Goal: Task Accomplishment & Management: Use online tool/utility

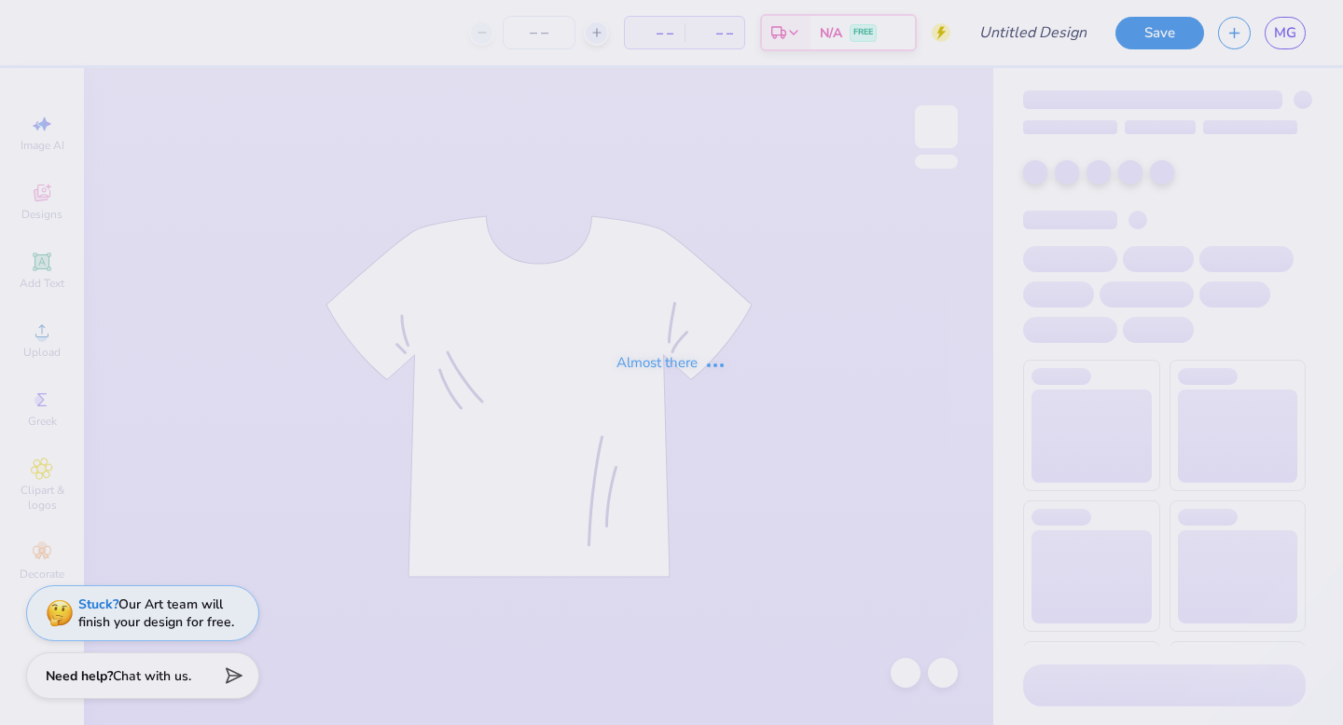
type input "Liaison Quarterzips"
type input "30"
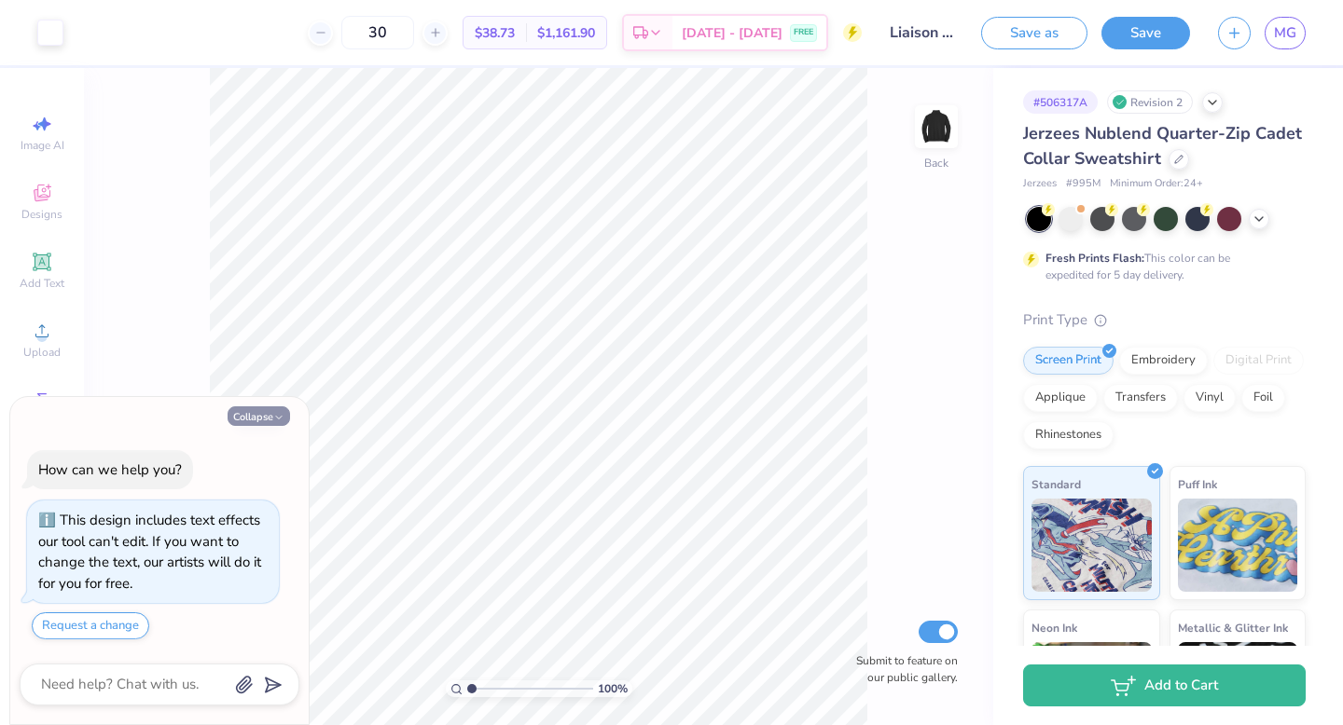
click at [258, 410] on button "Collapse" at bounding box center [259, 417] width 62 height 20
type textarea "x"
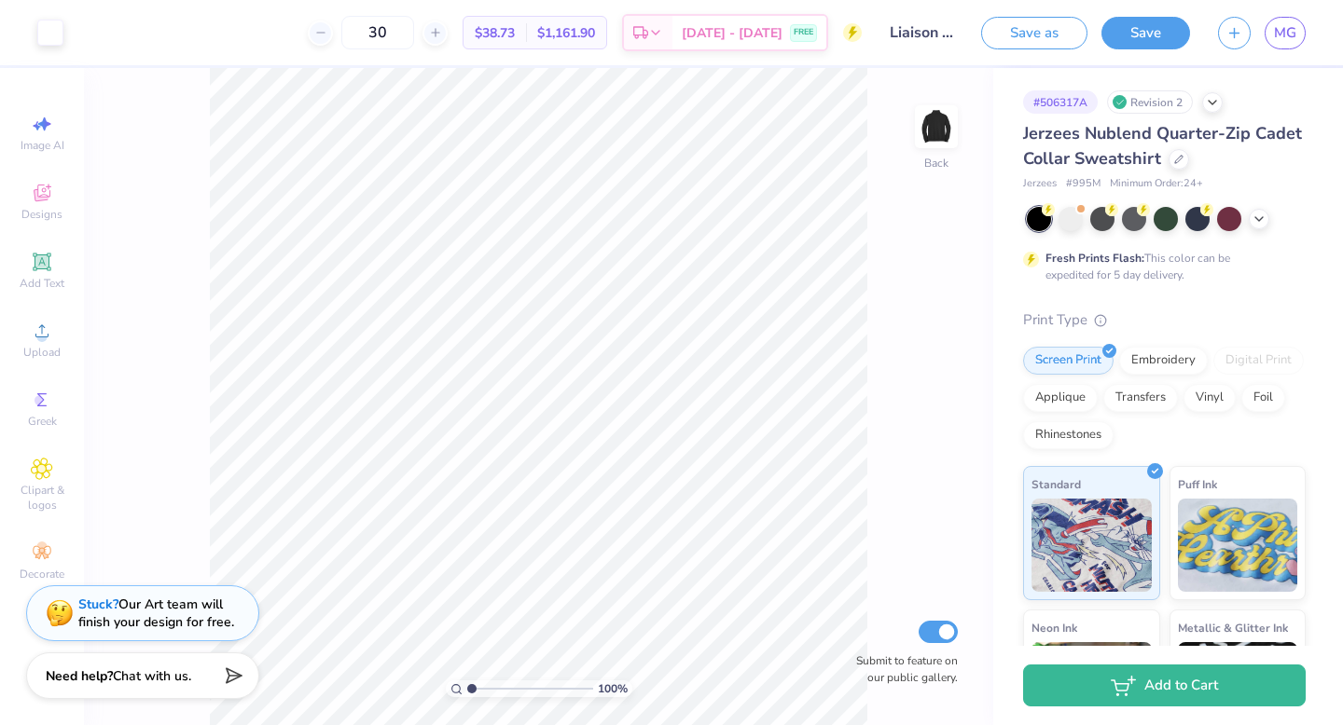
type input "1.2"
type textarea "x"
type input "1.22"
type textarea "x"
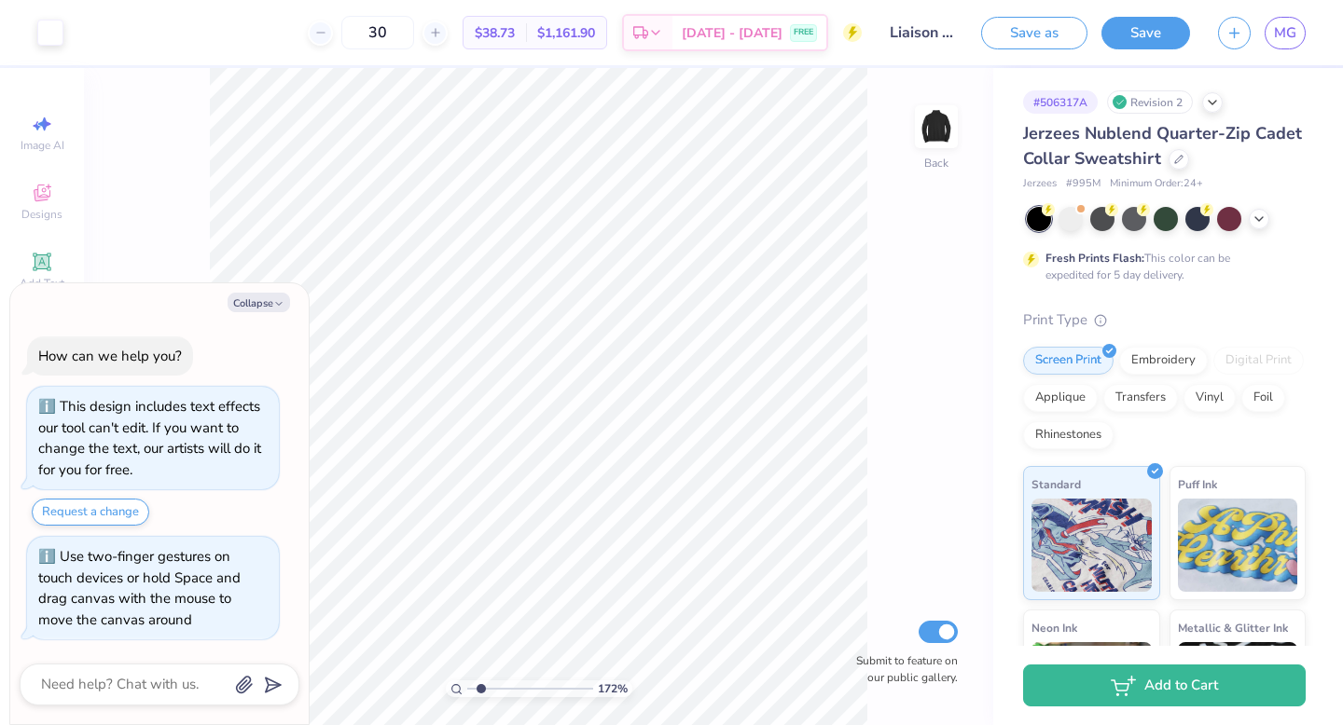
type input "1.72"
click at [480, 687] on input "range" at bounding box center [530, 689] width 126 height 17
type textarea "x"
type input "3.82"
type textarea "x"
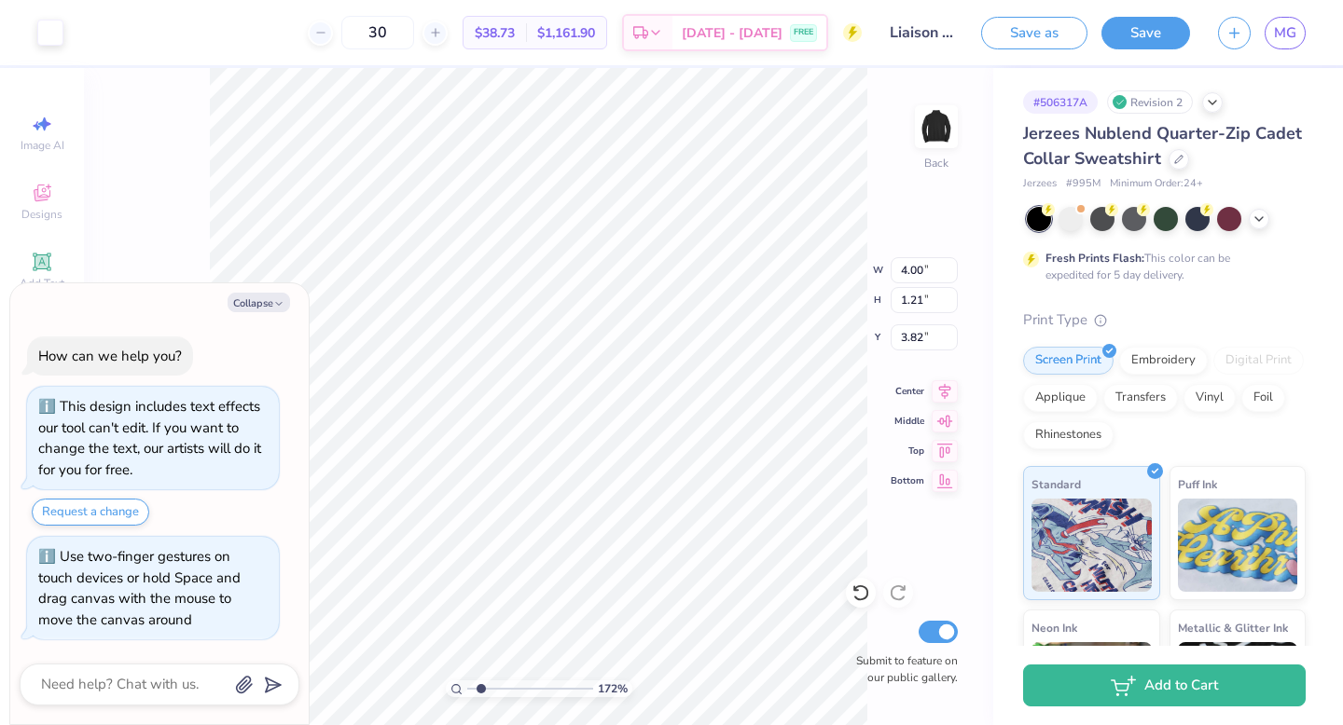
type input "4.05"
type textarea "x"
drag, startPoint x: 480, startPoint y: 693, endPoint x: 445, endPoint y: 693, distance: 35.4
click at [467, 693] on input "range" at bounding box center [530, 689] width 126 height 17
drag, startPoint x: 468, startPoint y: 689, endPoint x: 486, endPoint y: 688, distance: 17.7
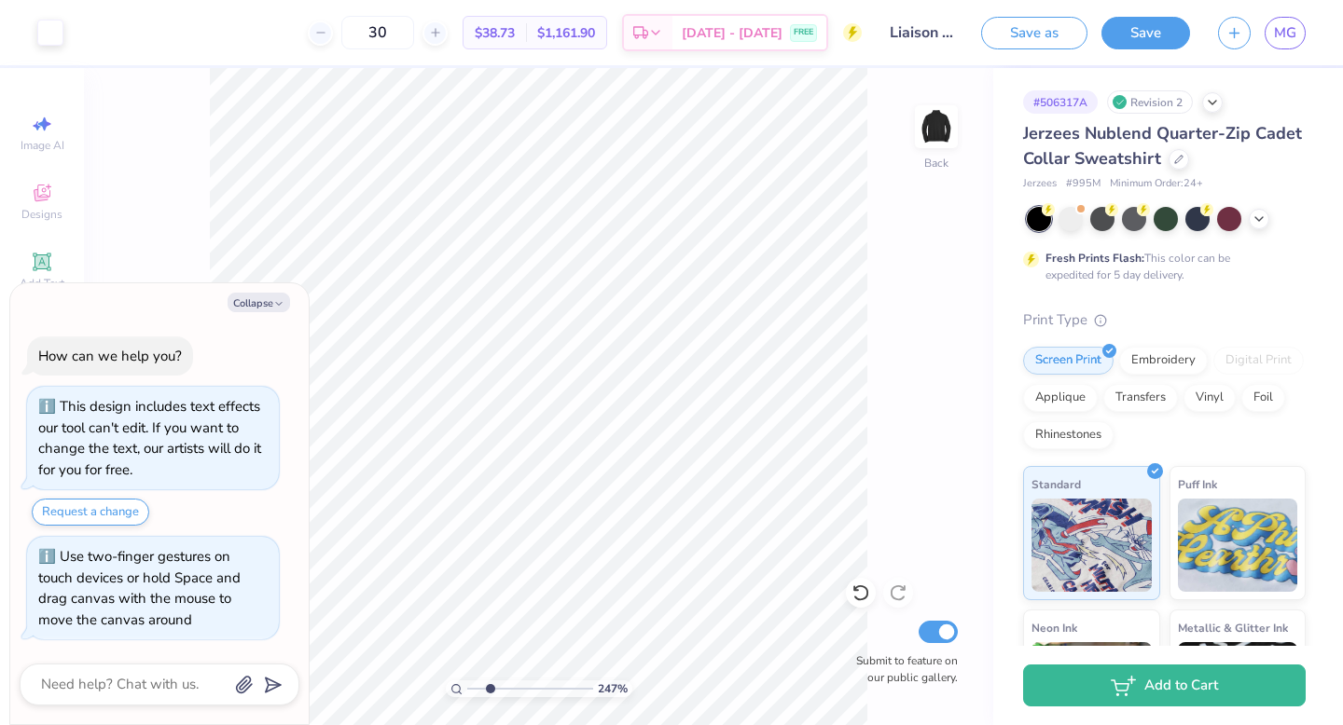
type input "2.46"
click at [490, 689] on input "range" at bounding box center [530, 689] width 126 height 17
click at [52, 33] on div at bounding box center [50, 31] width 26 height 26
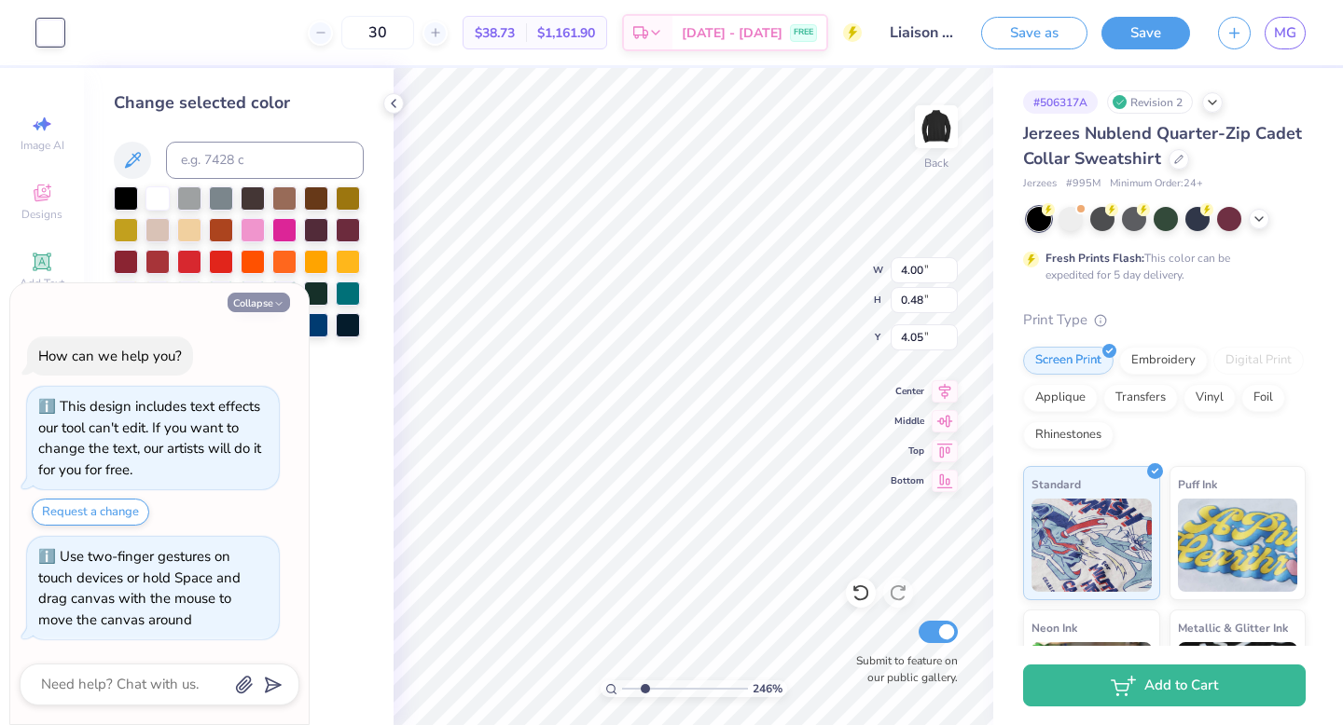
click at [262, 304] on button "Collapse" at bounding box center [259, 303] width 62 height 20
type textarea "x"
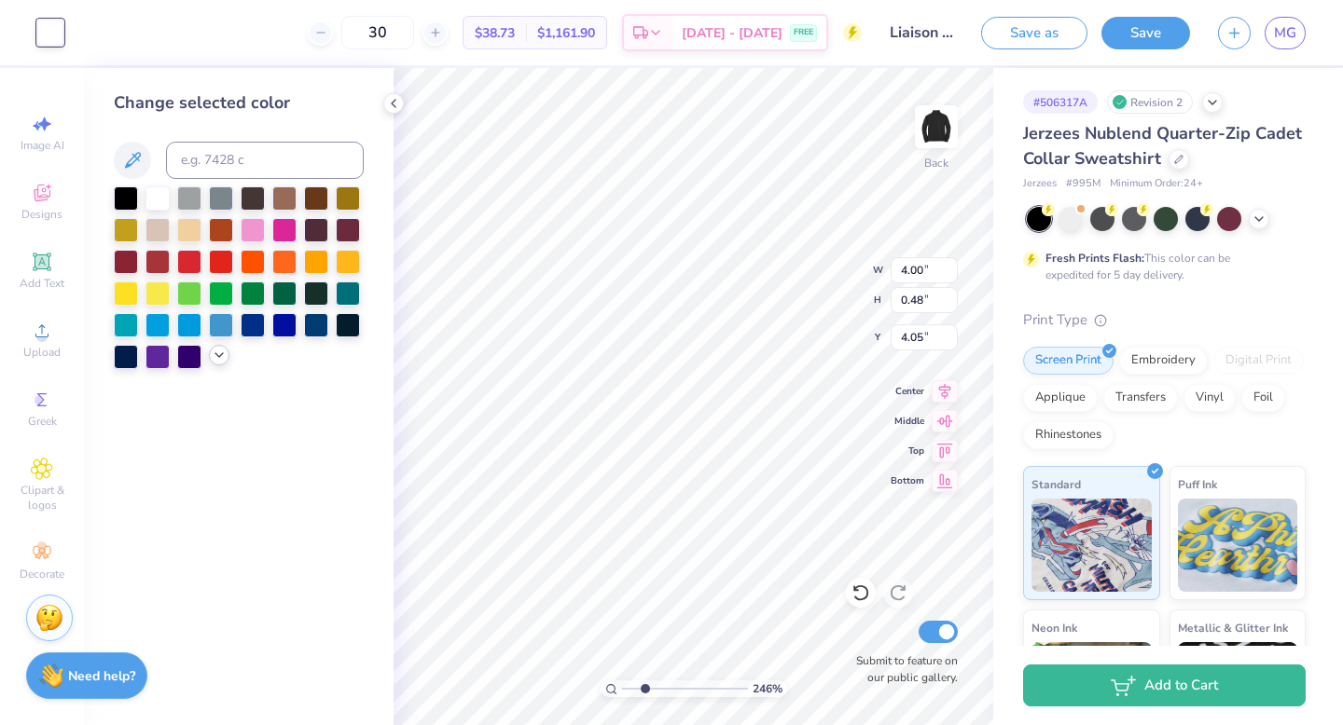
click at [217, 363] on div at bounding box center [219, 355] width 21 height 21
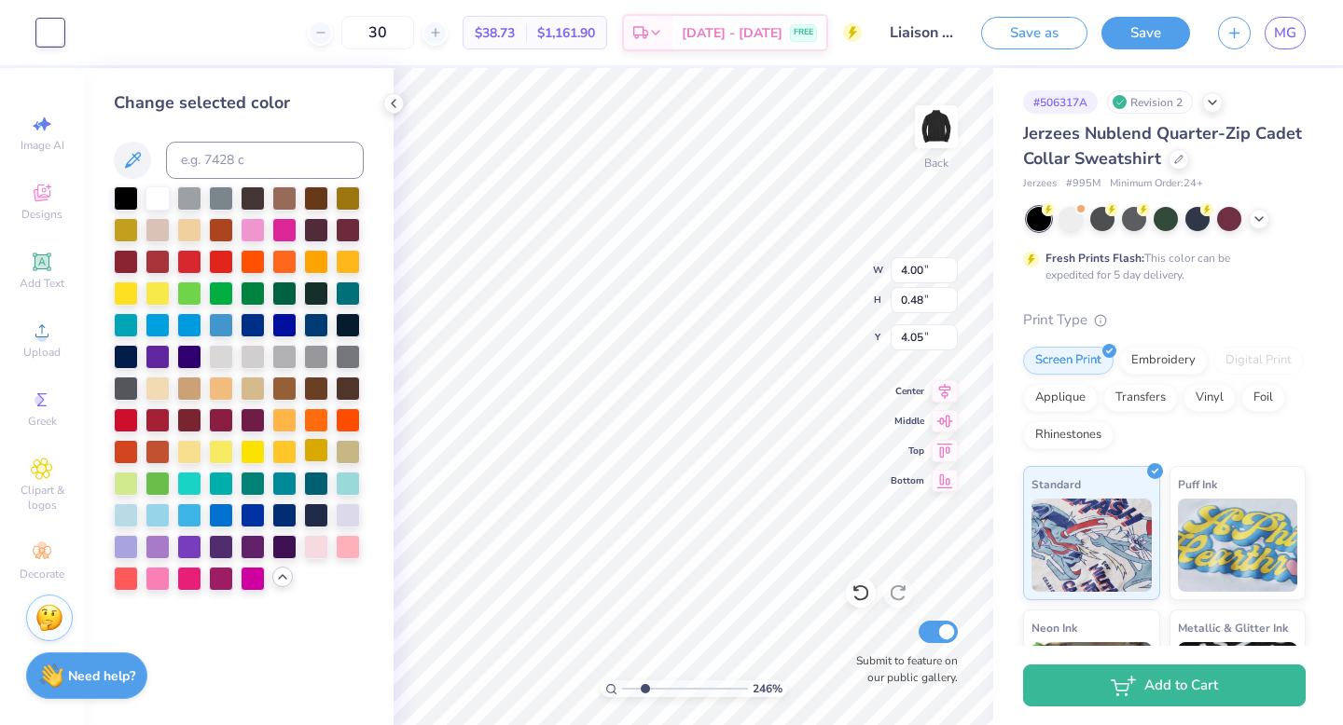
click at [307, 449] on div at bounding box center [316, 450] width 24 height 24
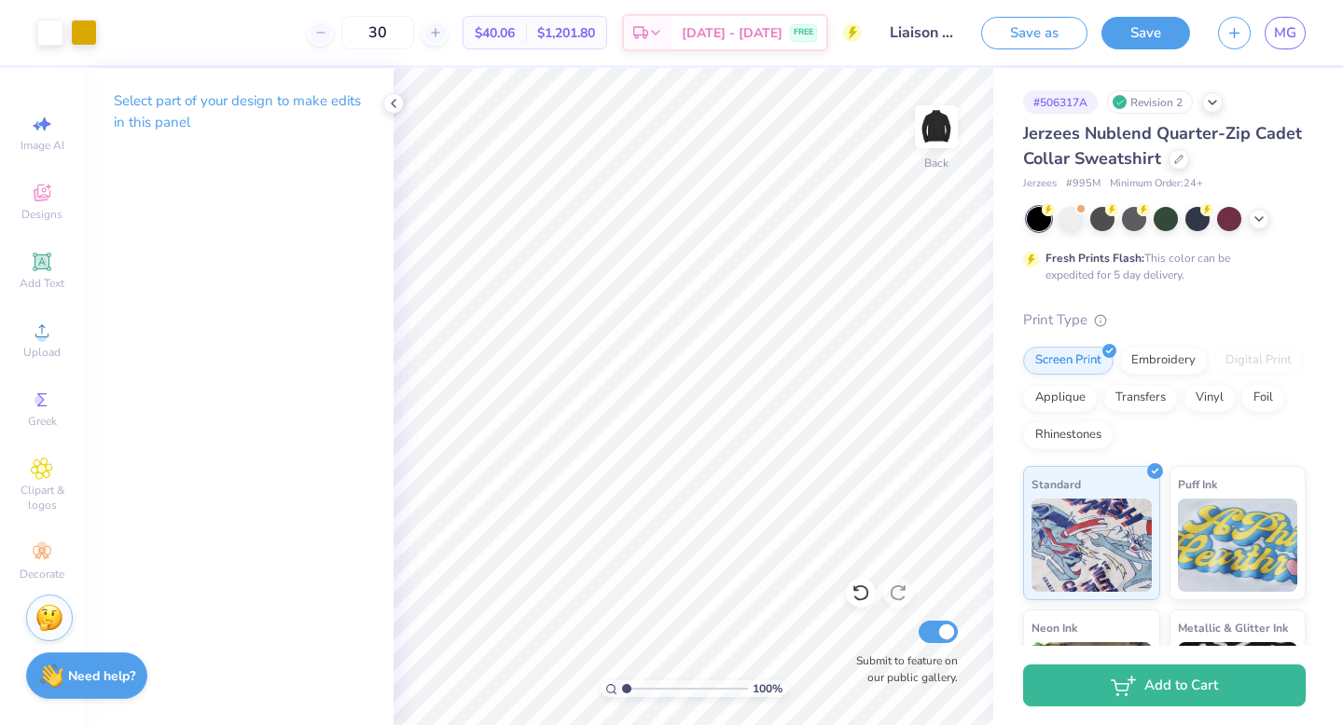
type input "1"
click at [588, 689] on div "100 %" at bounding box center [693, 396] width 657 height 657
click at [857, 587] on icon at bounding box center [860, 594] width 16 height 17
click at [414, 30] on input "30" at bounding box center [377, 33] width 73 height 34
type input "3"
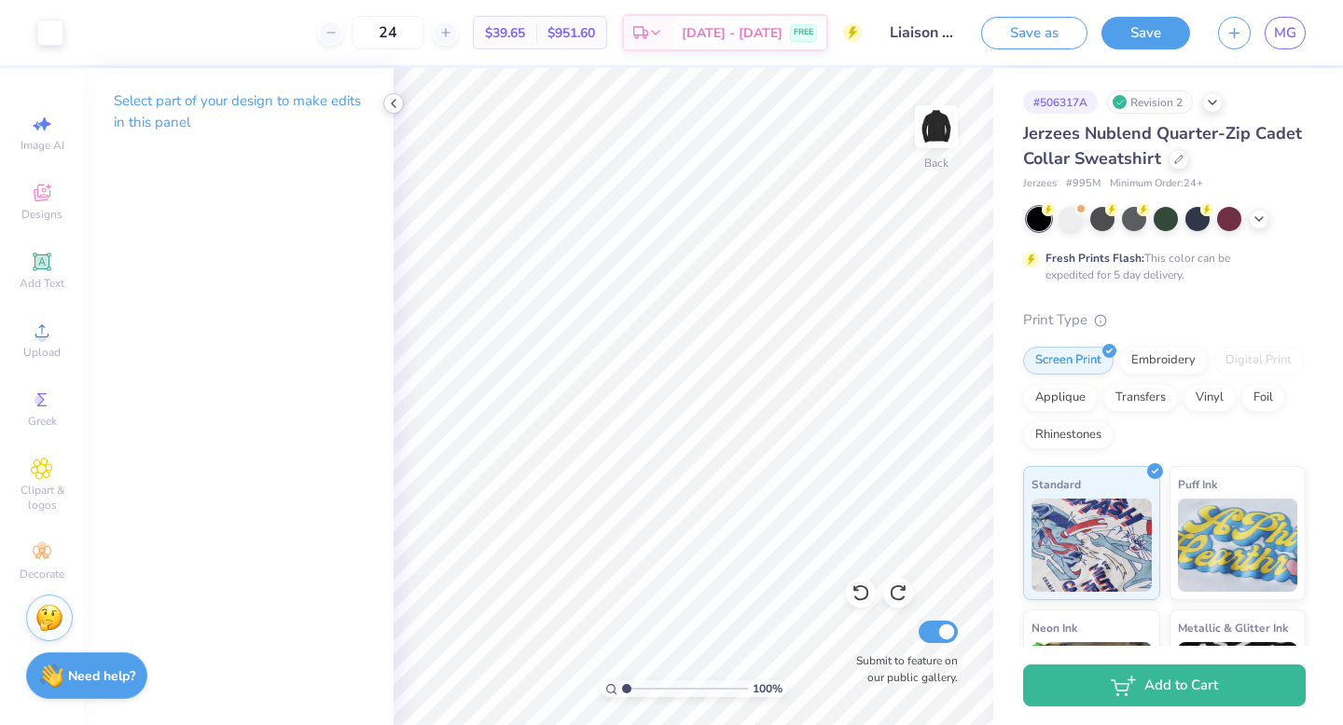
type input "24"
click at [394, 100] on polyline at bounding box center [394, 103] width 4 height 7
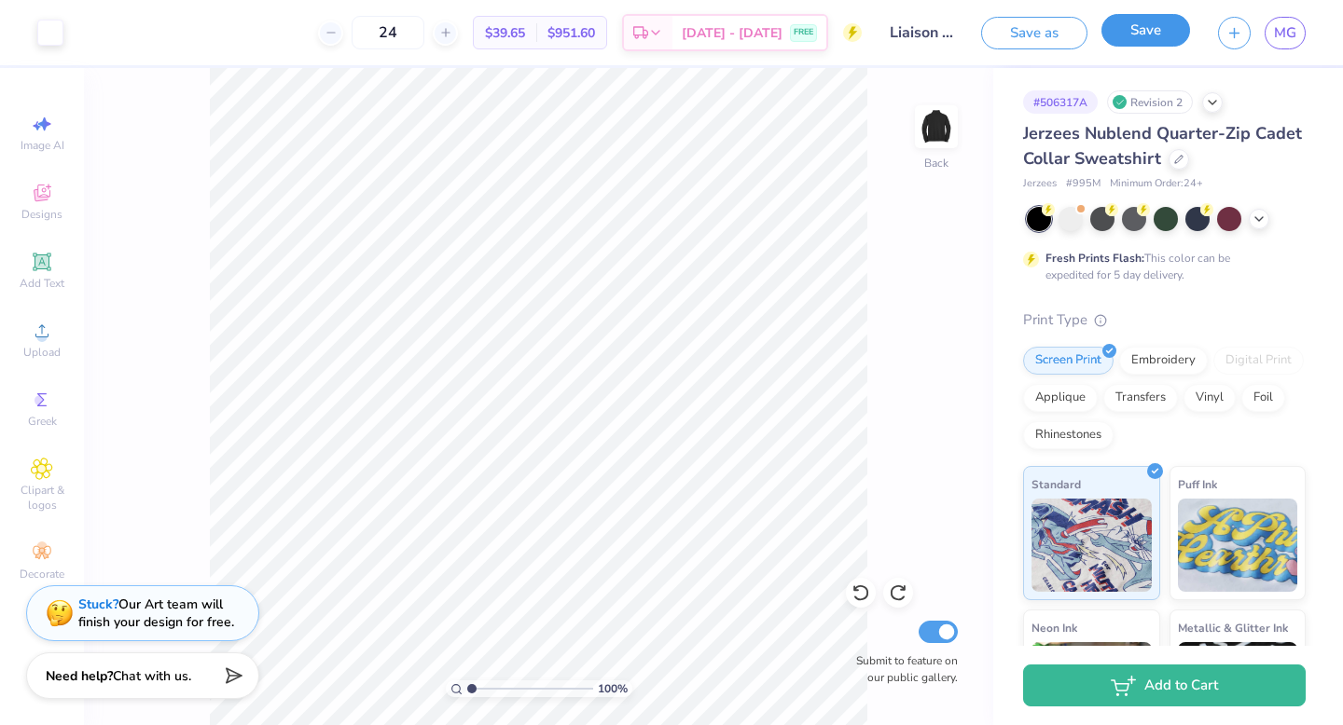
click at [1156, 39] on button "Save" at bounding box center [1145, 30] width 89 height 33
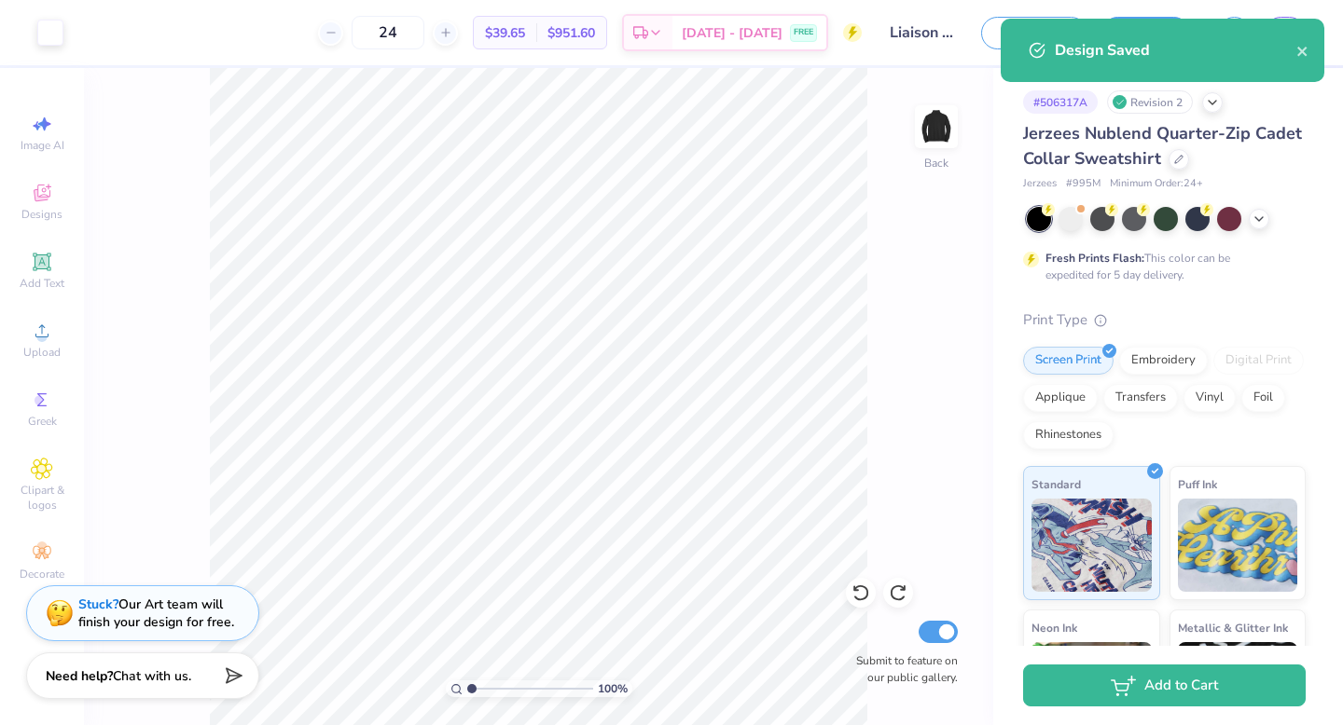
click at [1319, 175] on body "Art colors 24 $39.65 Per Item $951.60 Total Est. Delivery Sep 6 - 9 FREE Design…" at bounding box center [671, 362] width 1343 height 725
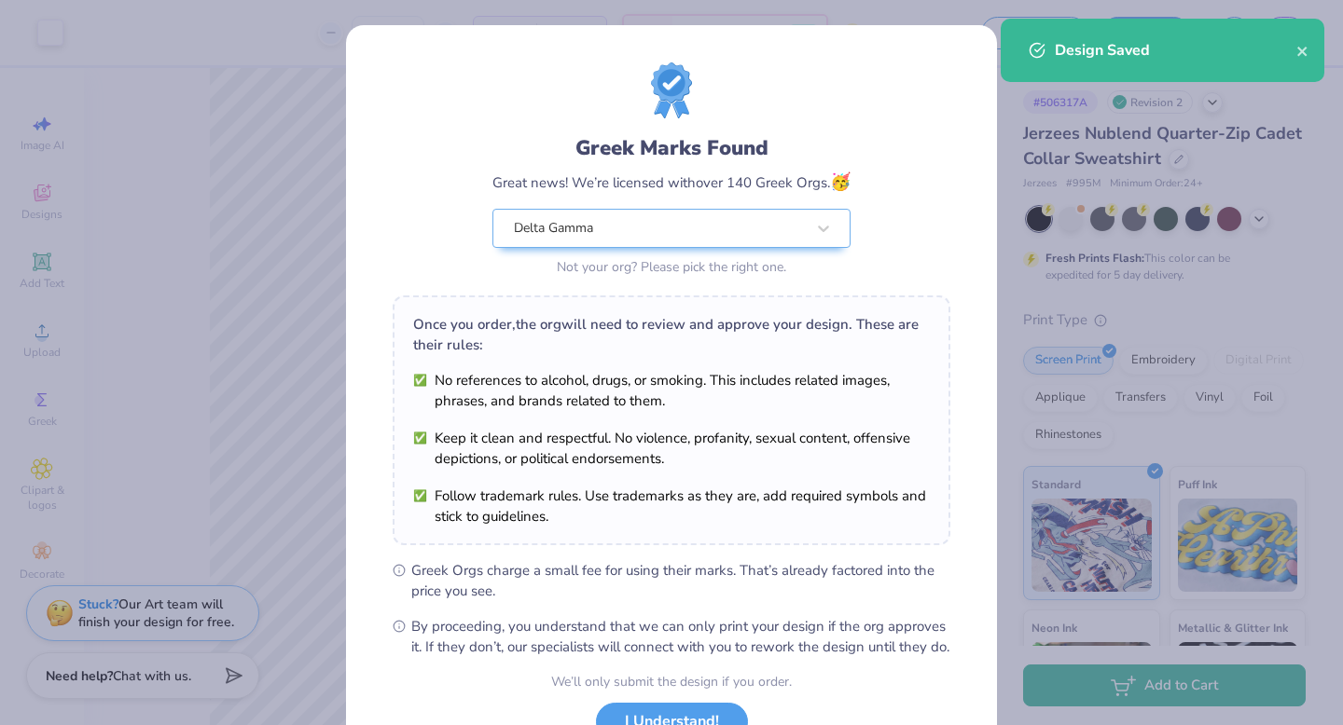
scroll to position [147, 0]
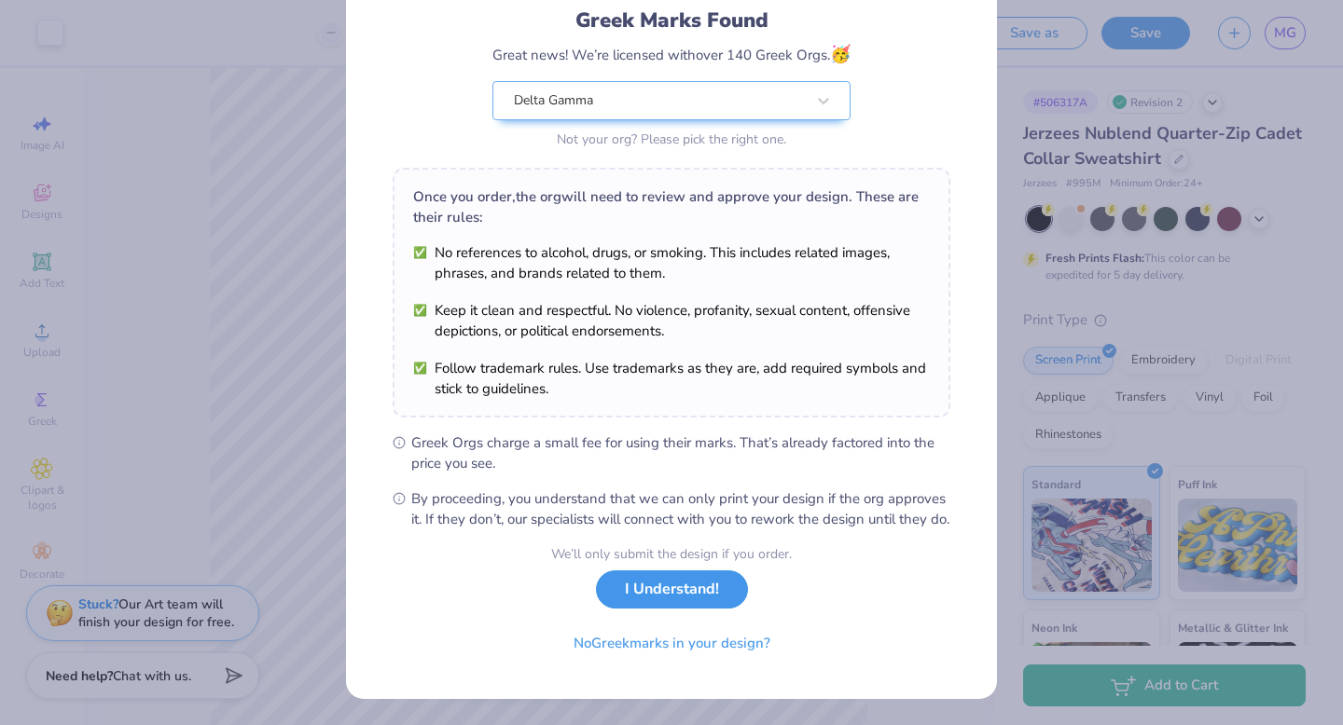
click at [691, 601] on button "I Understand!" at bounding box center [672, 590] width 152 height 38
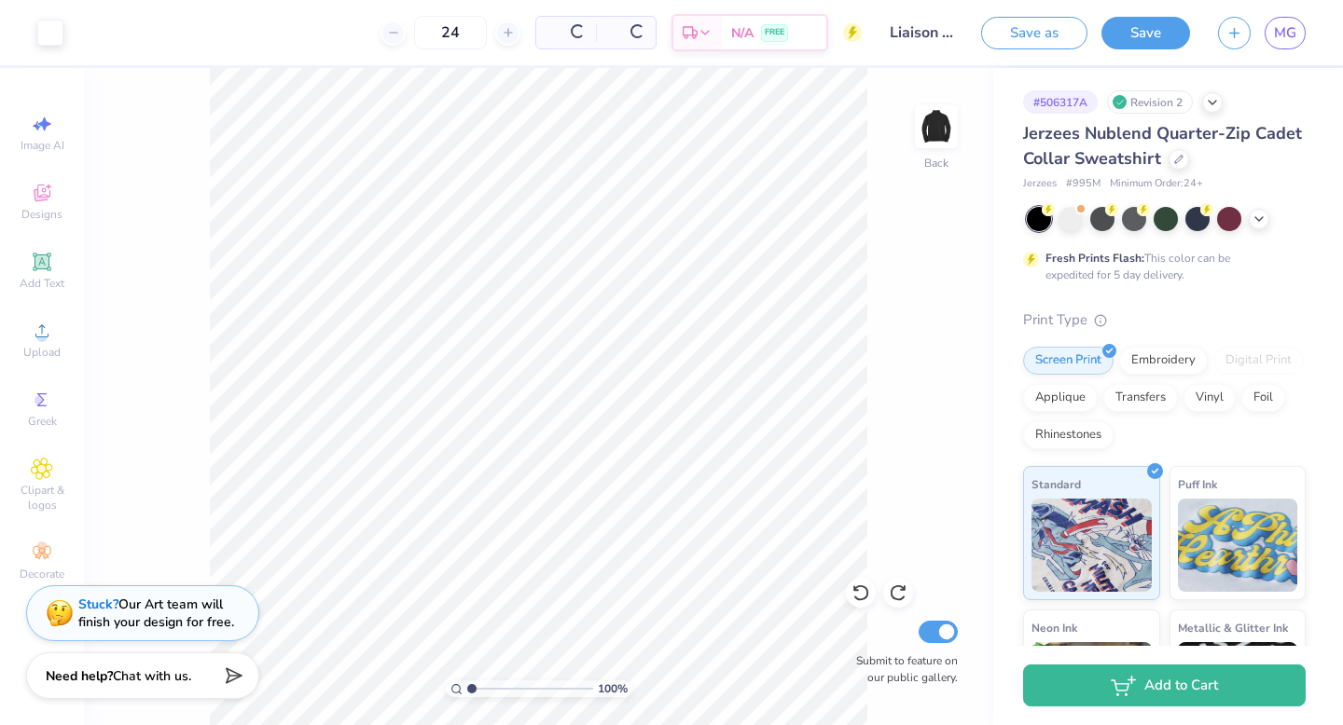
scroll to position [0, 0]
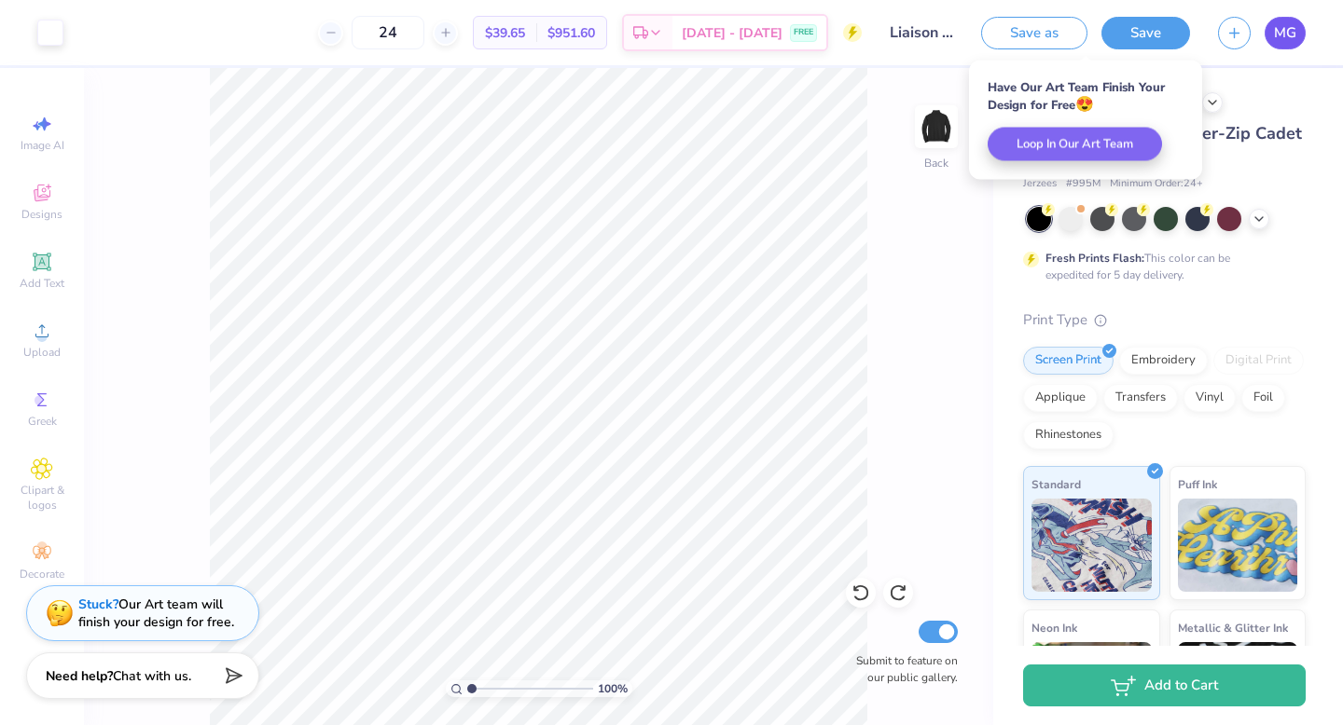
click at [1275, 35] on span "MG" at bounding box center [1285, 32] width 22 height 21
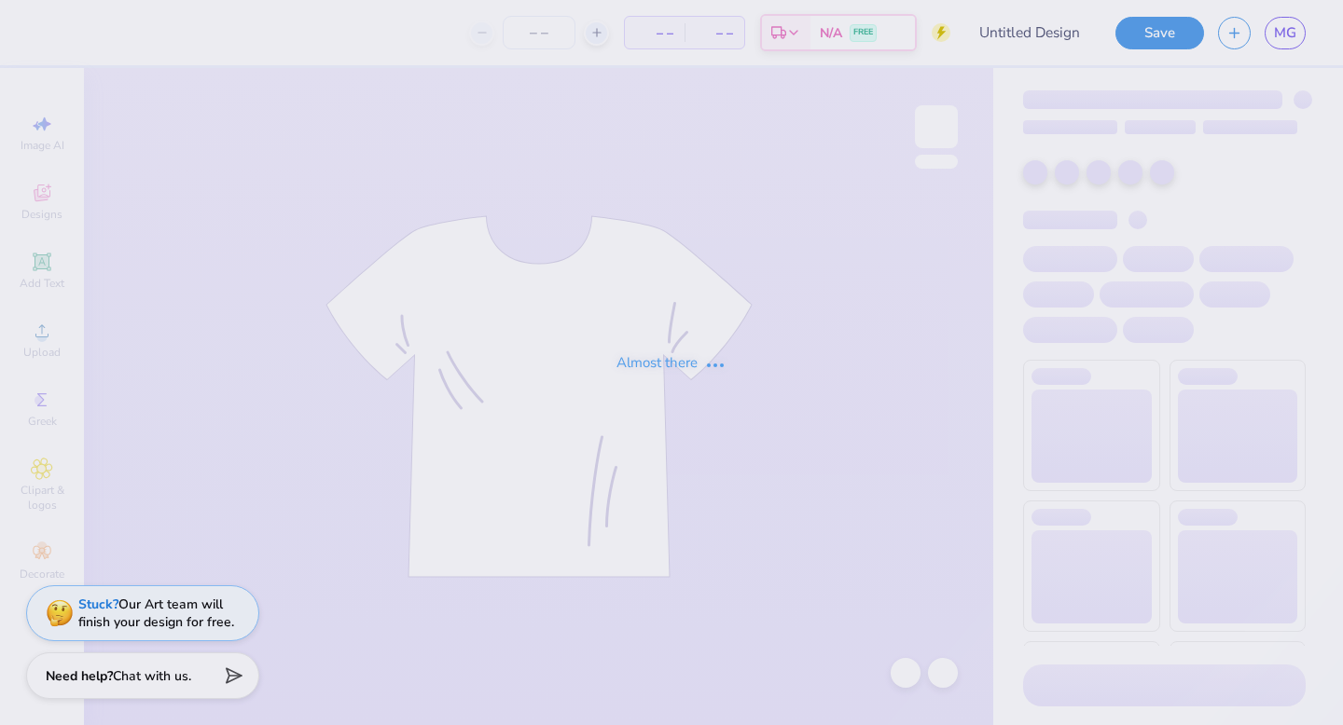
type input "Liaison Quarterzips"
type input "30"
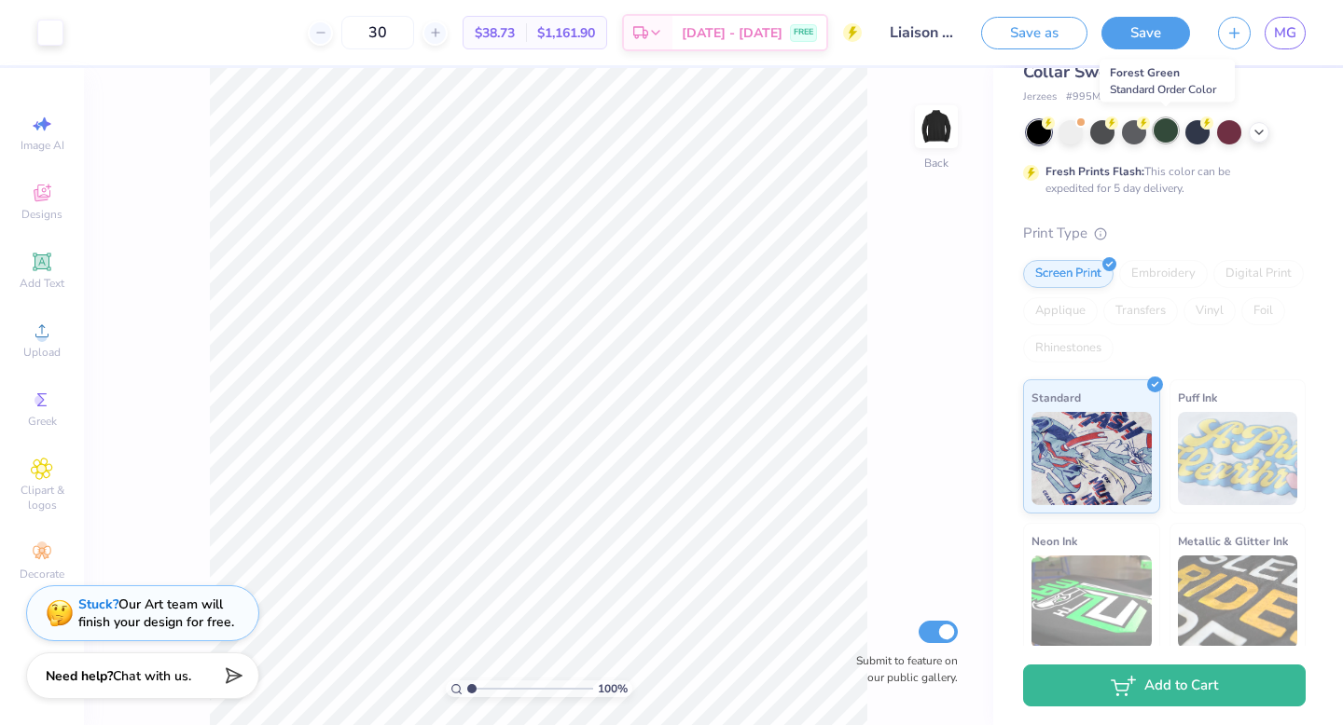
scroll to position [91, 0]
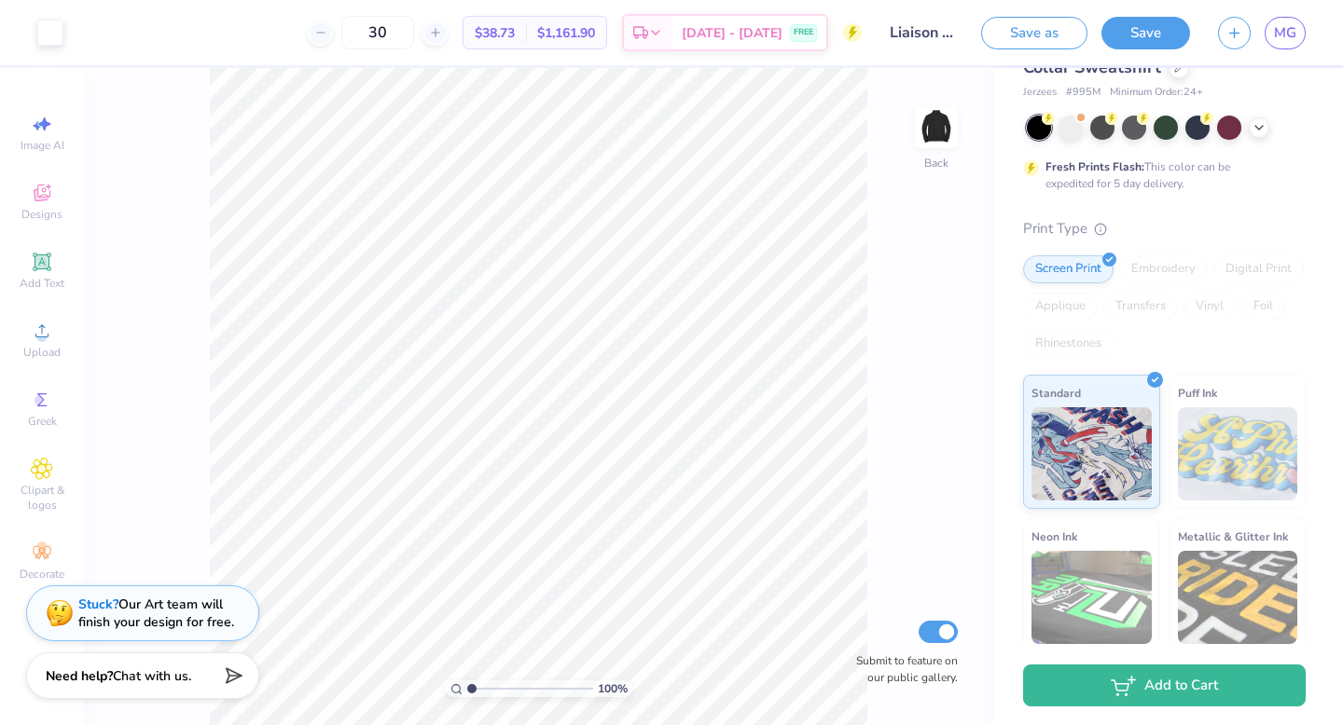
click at [1168, 260] on div "Embroidery" at bounding box center [1163, 269] width 89 height 28
